Goal: Information Seeking & Learning: Learn about a topic

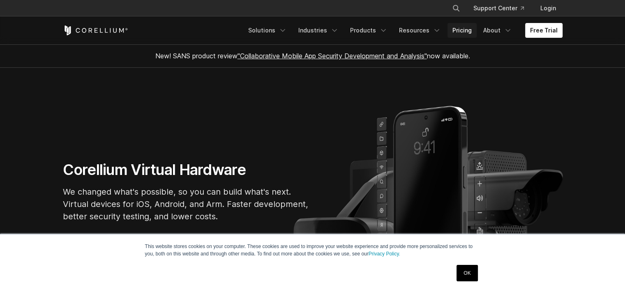
click at [463, 32] on link "Pricing" at bounding box center [461, 30] width 29 height 15
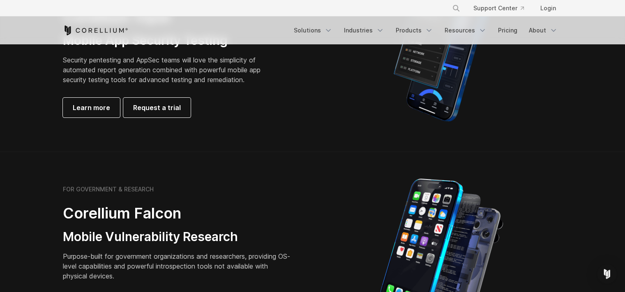
scroll to position [246, 0]
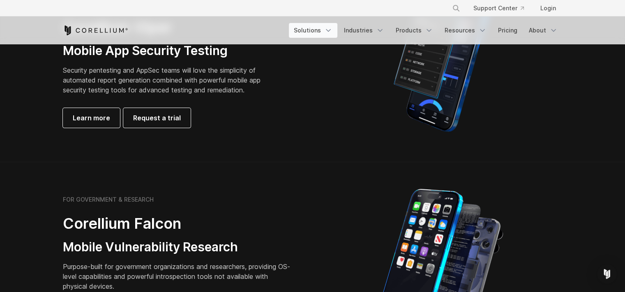
click at [324, 33] on link "Solutions" at bounding box center [313, 30] width 48 height 15
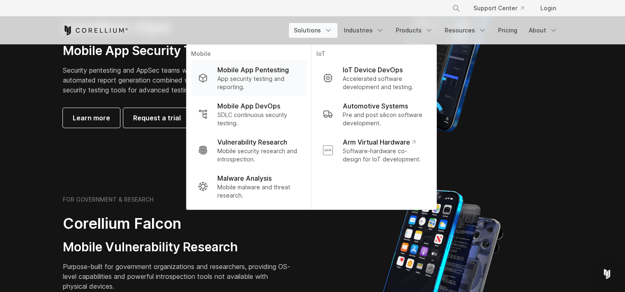
click at [267, 87] on p "App security testing and reporting." at bounding box center [258, 83] width 82 height 16
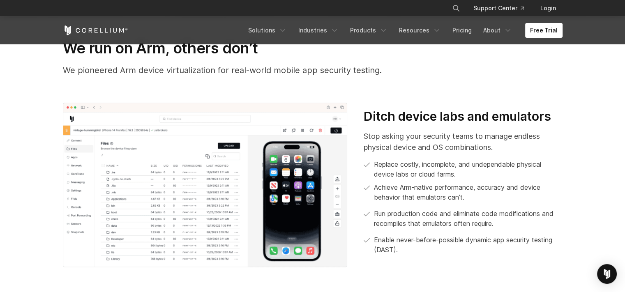
scroll to position [245, 0]
